Goal: Obtain resource: Download file/media

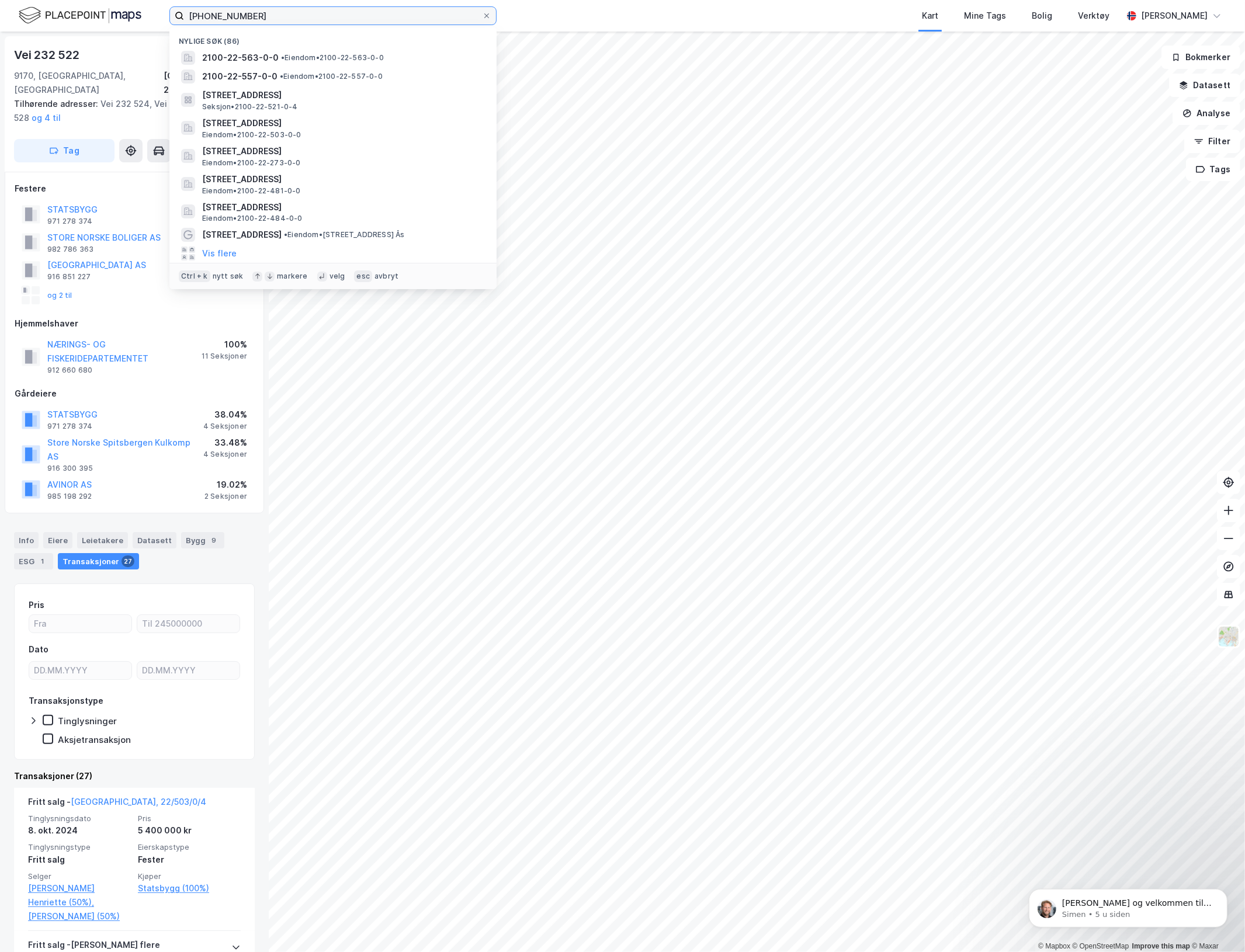
drag, startPoint x: 0, startPoint y: 0, endPoint x: -2, endPoint y: 16, distance: 16.1
click at [0, 16] on html "[PHONE_NUMBER] Nylige søk [PHONE_NUMBER] • Eiendom • 2100-22-563-0-0 2100-22-55…" at bounding box center [622, 476] width 1245 height 952
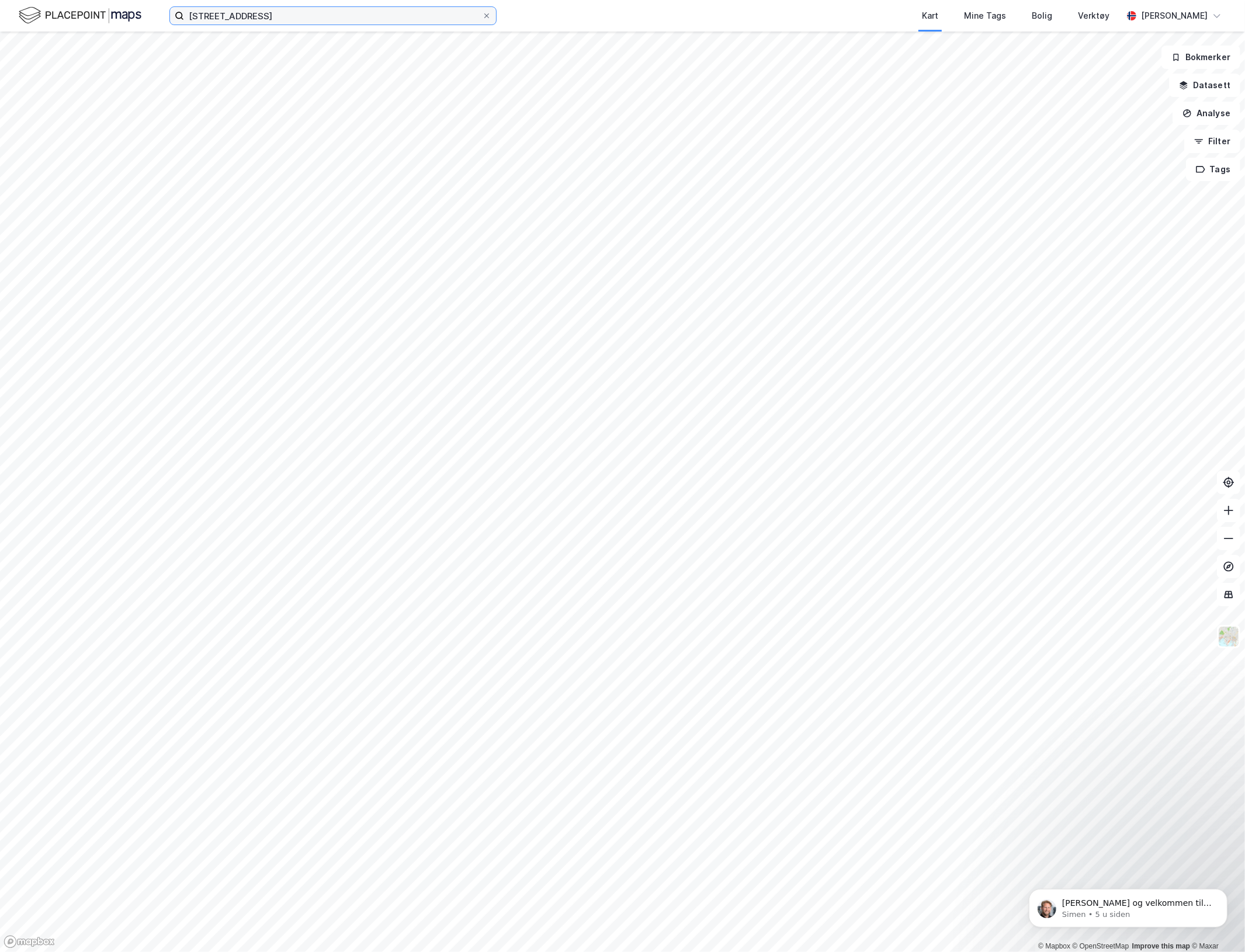
click at [290, 15] on input "[STREET_ADDRESS]" at bounding box center [332, 15] width 298 height 18
type input "[STREET_ADDRESS]"
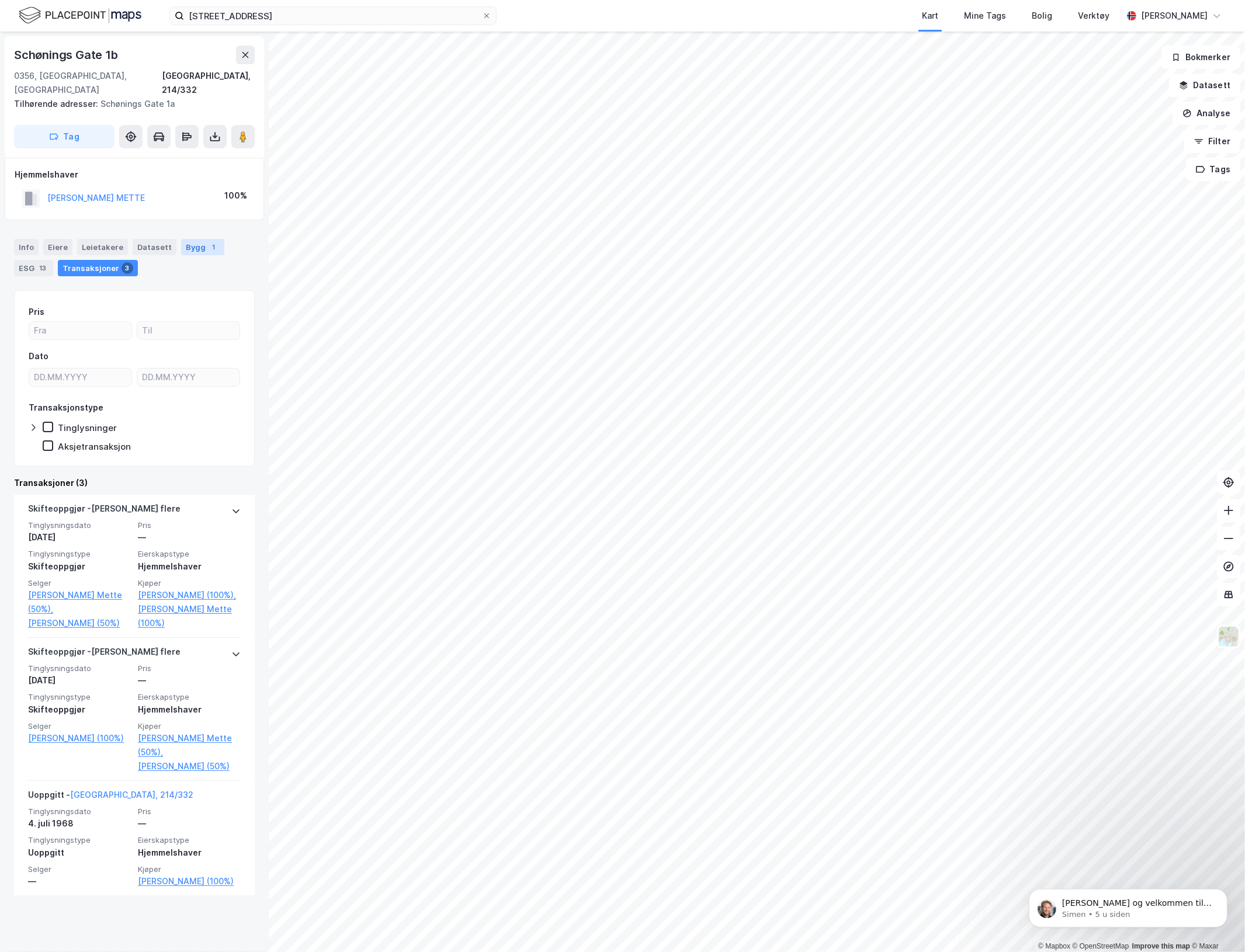
click at [187, 239] on div "Bygg 1" at bounding box center [202, 247] width 43 height 16
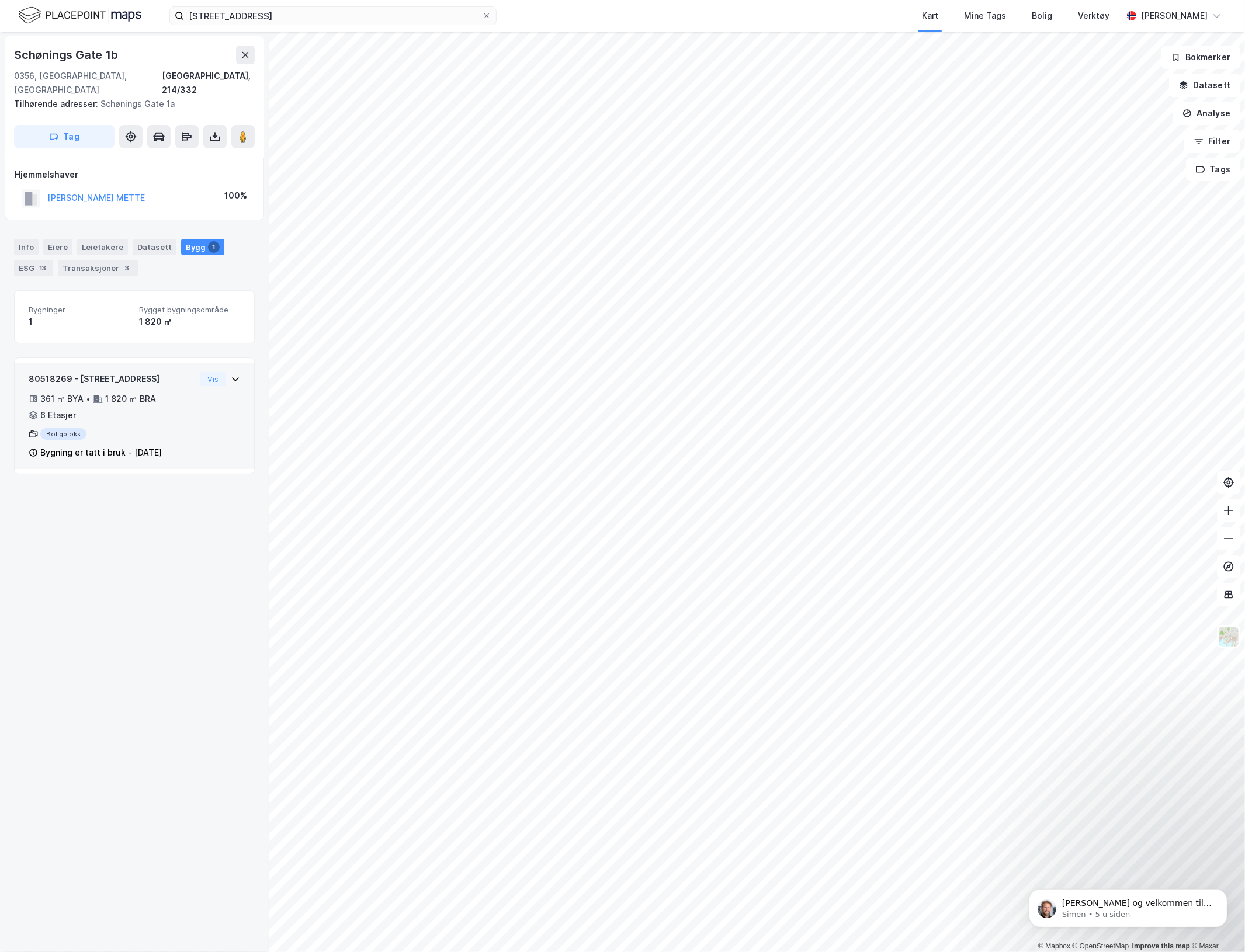
click at [95, 428] on div "Boligblokk" at bounding box center [112, 433] width 166 height 12
click at [203, 125] on button at bounding box center [215, 136] width 23 height 23
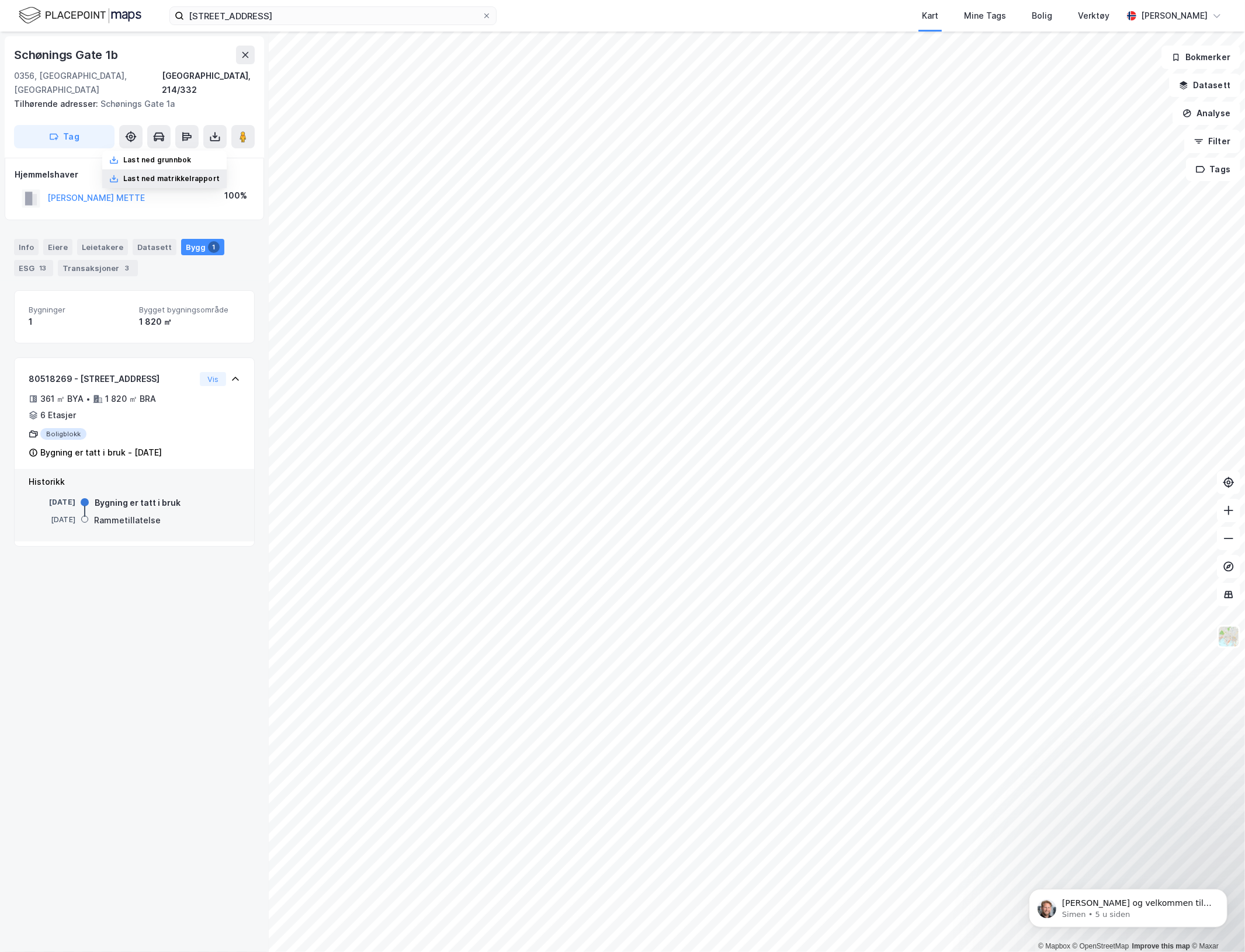
click at [187, 174] on div "Last ned matrikkelrapport" at bounding box center [171, 179] width 96 height 9
